Goal: Task Accomplishment & Management: Manage account settings

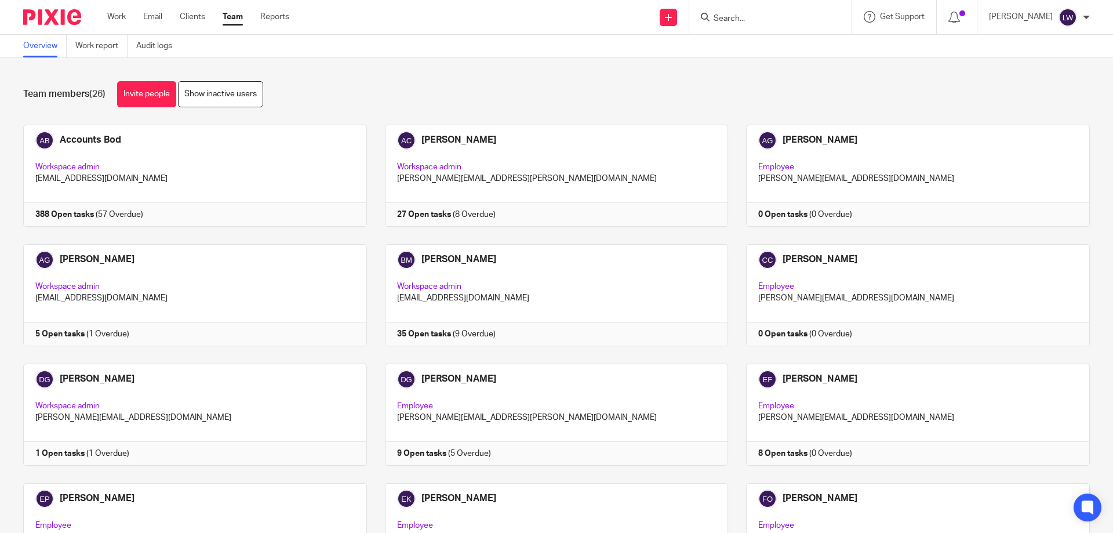
click at [724, 16] on input "Search" at bounding box center [765, 19] width 104 height 10
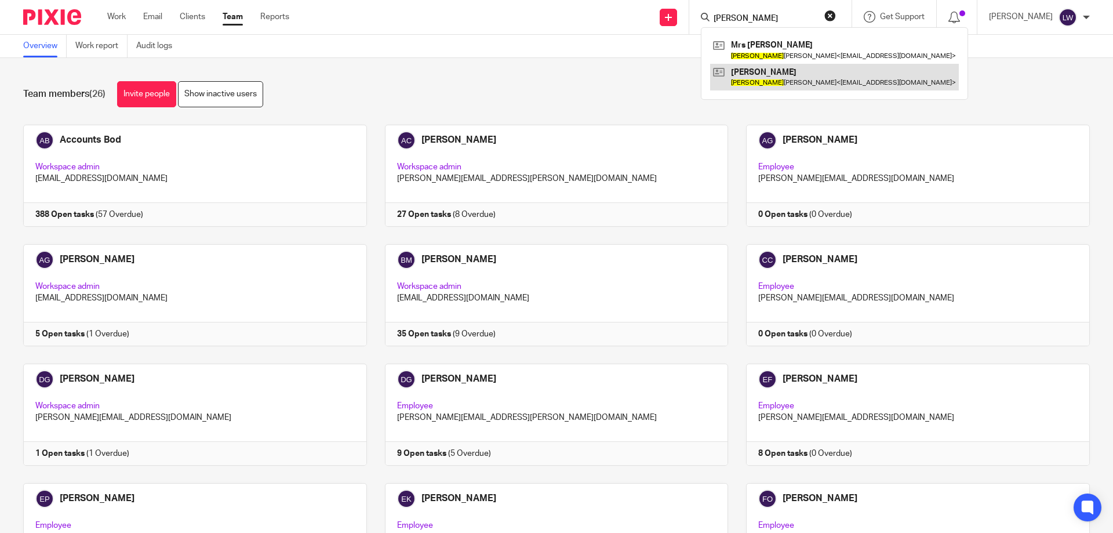
type input "[PERSON_NAME]"
click at [770, 74] on link at bounding box center [834, 77] width 249 height 27
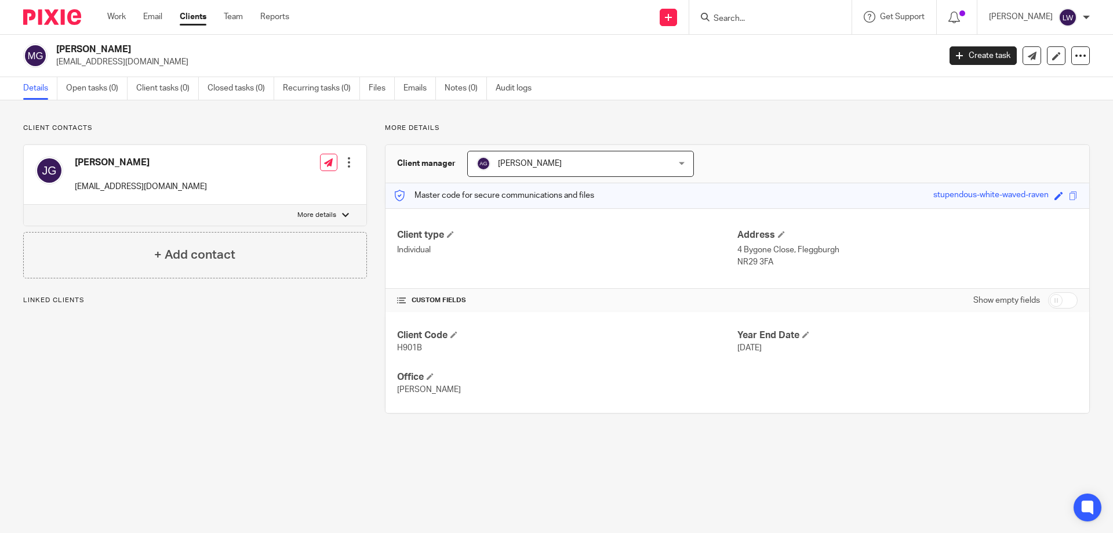
click at [346, 164] on div at bounding box center [349, 163] width 12 height 12
click at [282, 188] on link "Edit contact" at bounding box center [294, 188] width 111 height 17
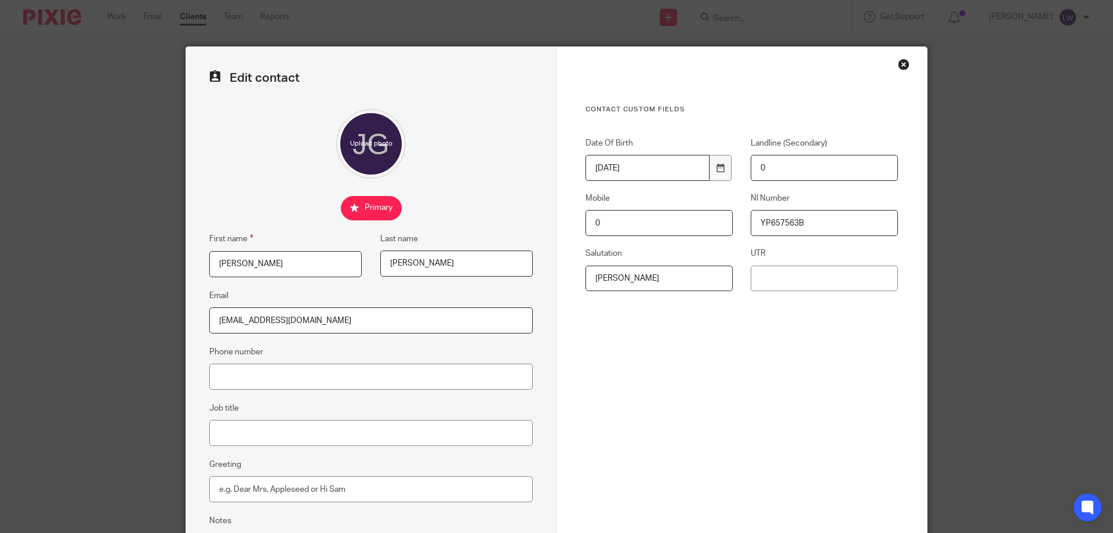
click at [304, 317] on input "[EMAIL_ADDRESS][DOMAIN_NAME]" at bounding box center [371, 320] width 324 height 26
type input "t"
paste input "[EMAIL_ADDRESS][DOMAIN_NAME]"
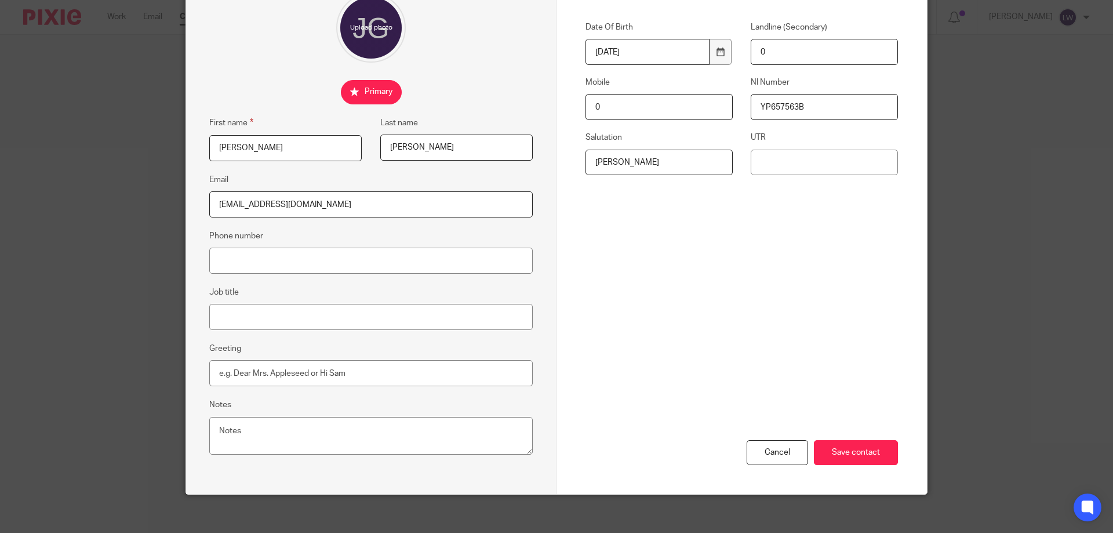
scroll to position [124, 0]
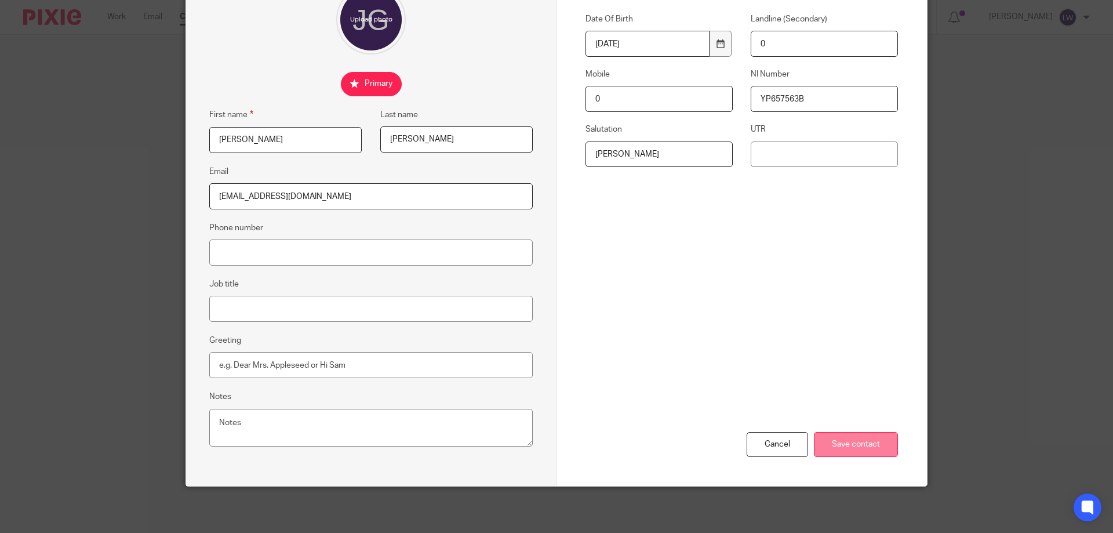
type input "[EMAIL_ADDRESS][DOMAIN_NAME]"
click at [851, 442] on input "Save contact" at bounding box center [856, 444] width 84 height 25
